Goal: Task Accomplishment & Management: Manage account settings

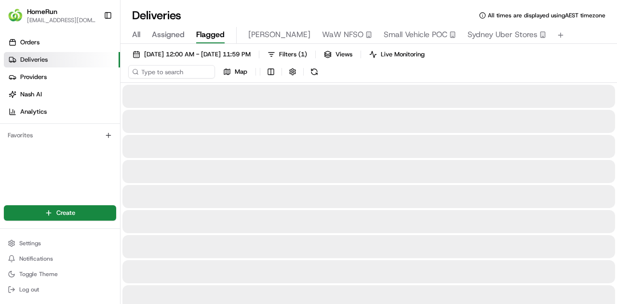
click at [223, 29] on span "Flagged" at bounding box center [210, 35] width 28 height 12
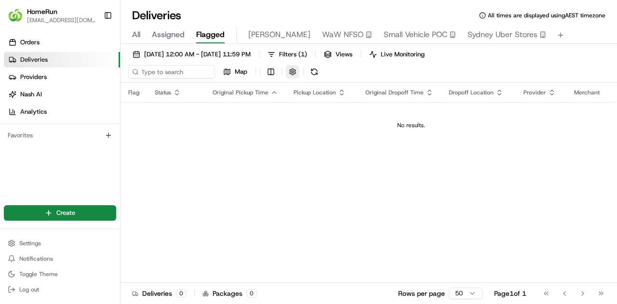
click at [298, 72] on button "button" at bounding box center [293, 72] width 14 height 14
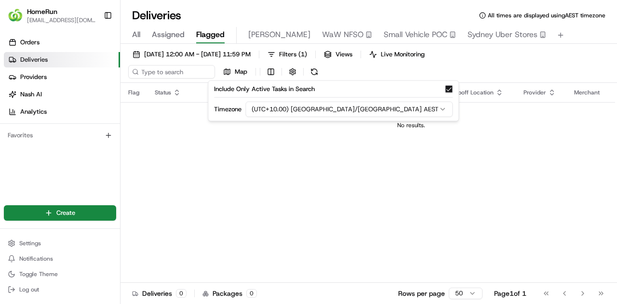
click at [445, 90] on button "Include Only Active Tasks in Search" at bounding box center [449, 89] width 8 height 8
click at [427, 188] on div "Flag Status Original Pickup Time Pickup Location Original Dropoff Time Dropoff …" at bounding box center [412, 192] width 582 height 218
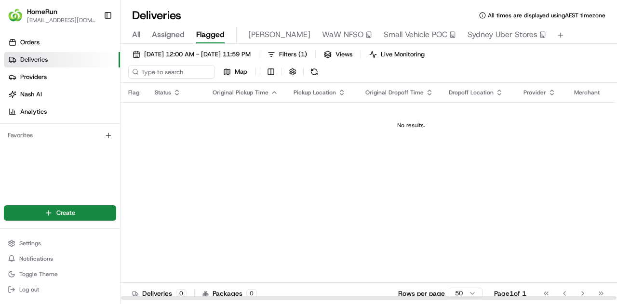
click at [415, 221] on div "Flag Status Original Pickup Time Pickup Location Original Dropoff Time Dropoff …" at bounding box center [412, 192] width 582 height 218
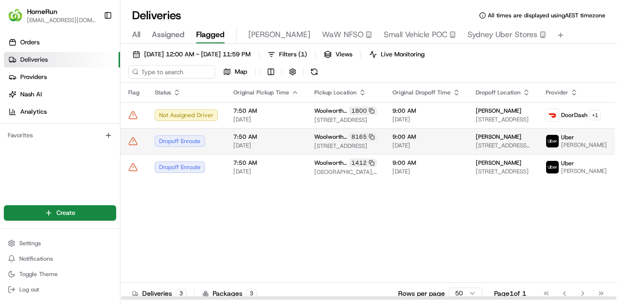
click at [129, 144] on icon at bounding box center [133, 141] width 10 height 10
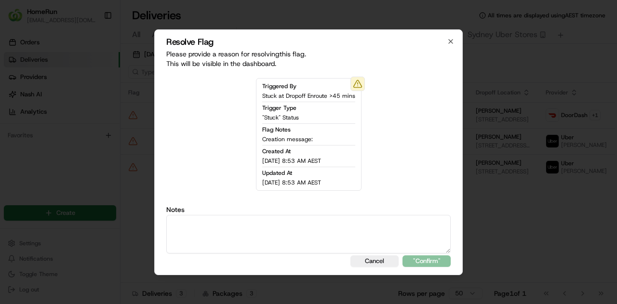
drag, startPoint x: 379, startPoint y: 267, endPoint x: 371, endPoint y: 269, distance: 8.0
click at [378, 267] on div "Resolve Flag Please provide a reason for resolving this flag . This will be vis…" at bounding box center [308, 152] width 309 height 246
click at [358, 266] on button "Cancel" at bounding box center [375, 262] width 48 height 12
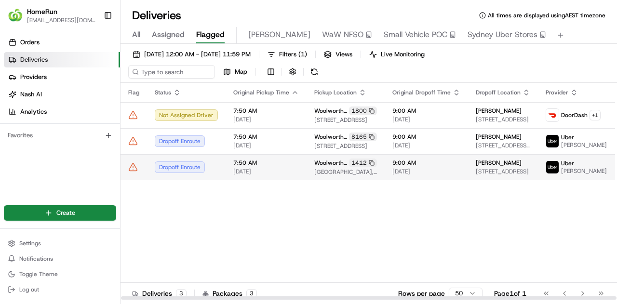
click at [144, 180] on td at bounding box center [134, 167] width 27 height 26
click at [129, 171] on icon at bounding box center [133, 167] width 8 height 7
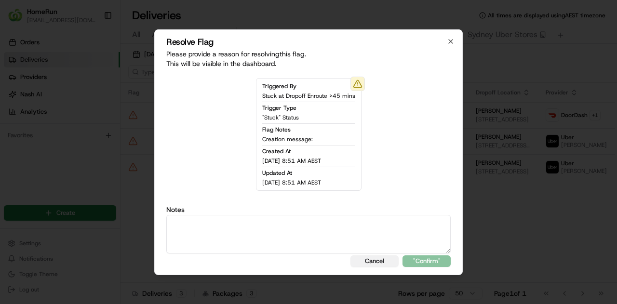
click at [366, 263] on button "Cancel" at bounding box center [375, 262] width 48 height 12
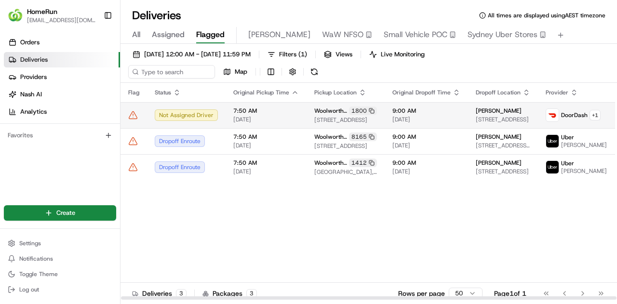
click at [138, 116] on div at bounding box center [133, 115] width 11 height 10
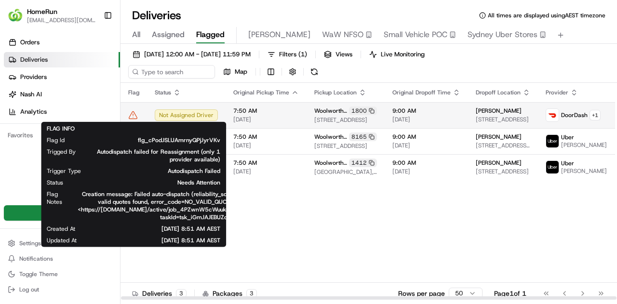
click at [131, 112] on icon at bounding box center [133, 115] width 10 height 10
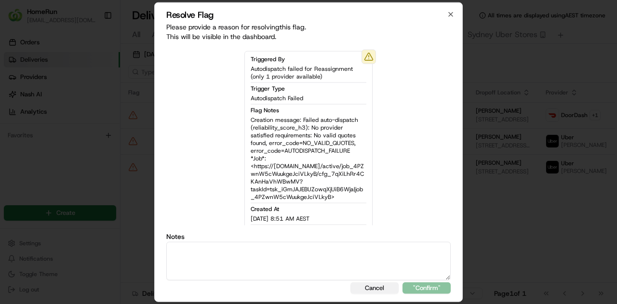
click at [368, 292] on div "Resolve Flag Please provide a reason for resolving this flag . This will be vis…" at bounding box center [308, 152] width 309 height 300
click at [368, 290] on button "Cancel" at bounding box center [375, 289] width 48 height 12
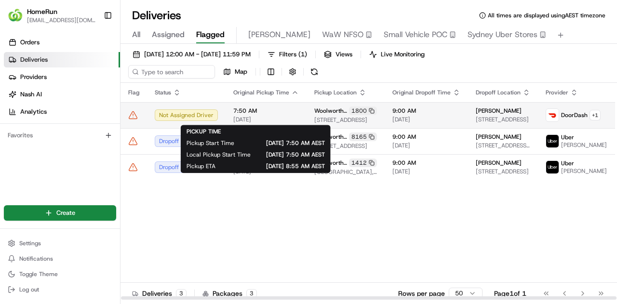
click at [266, 118] on span "[DATE]" at bounding box center [266, 120] width 66 height 8
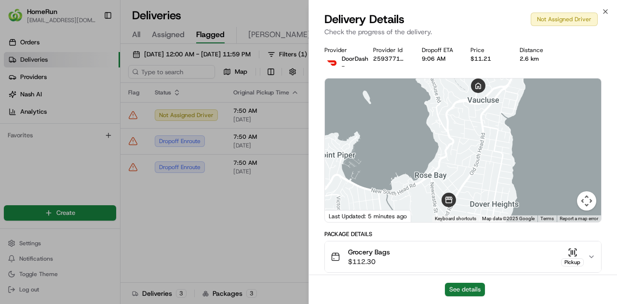
click at [475, 292] on button "See details" at bounding box center [465, 290] width 40 height 14
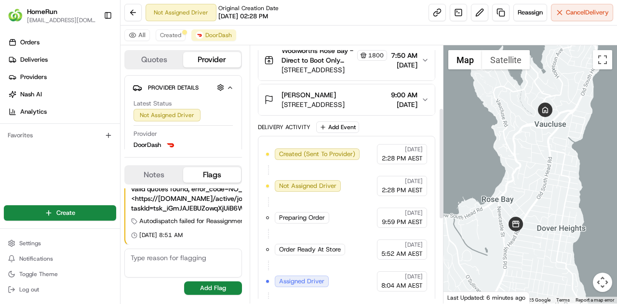
scroll to position [337, 0]
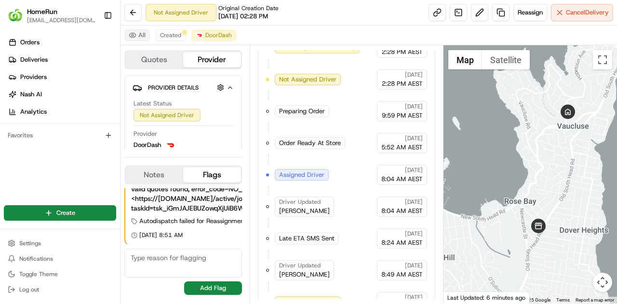
click at [139, 42] on div "All Created DoorDash" at bounding box center [369, 36] width 497 height 20
click at [137, 32] on button "All" at bounding box center [137, 35] width 26 height 12
